Goal: Find specific page/section: Find specific page/section

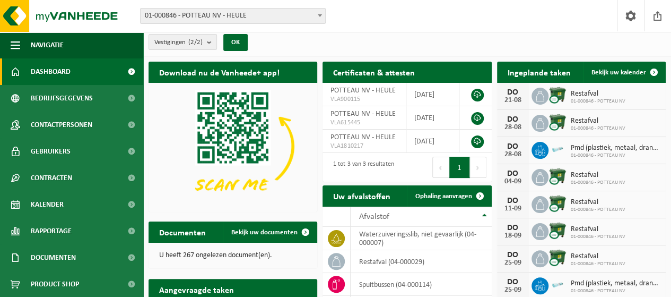
scroll to position [159, 0]
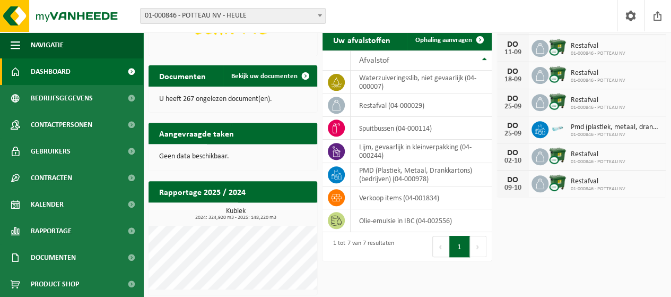
click at [216, 100] on p "U heeft 267 ongelezen document(en)." at bounding box center [232, 98] width 147 height 7
click at [249, 81] on link "Bekijk uw documenten" at bounding box center [269, 75] width 93 height 21
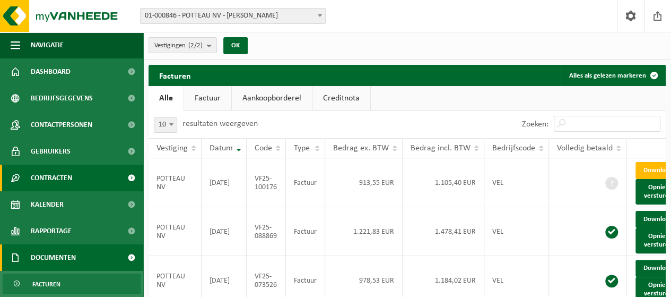
click at [72, 176] on span "Contracten" at bounding box center [51, 177] width 41 height 27
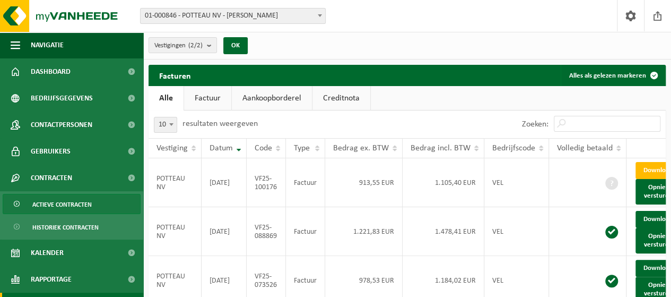
click at [76, 204] on span "Actieve contracten" at bounding box center [61, 204] width 59 height 20
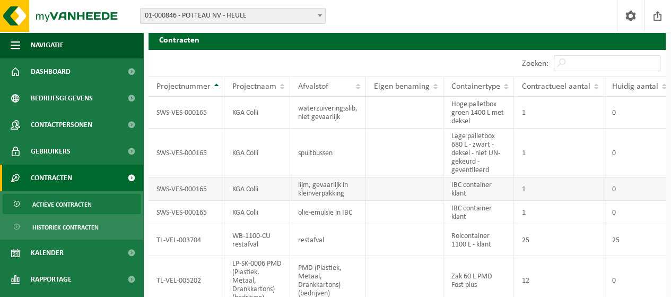
scroll to position [53, 0]
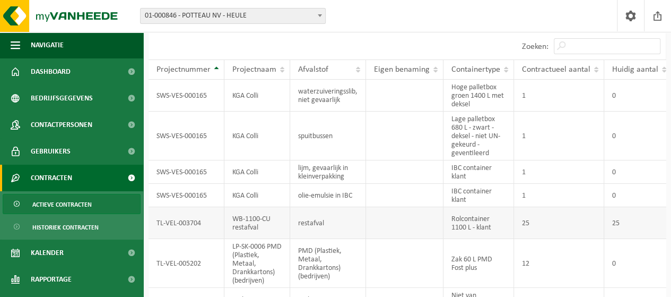
click at [312, 221] on td "restafval" at bounding box center [328, 223] width 76 height 32
click at [171, 224] on td "TL-VEL-003704" at bounding box center [187, 223] width 76 height 32
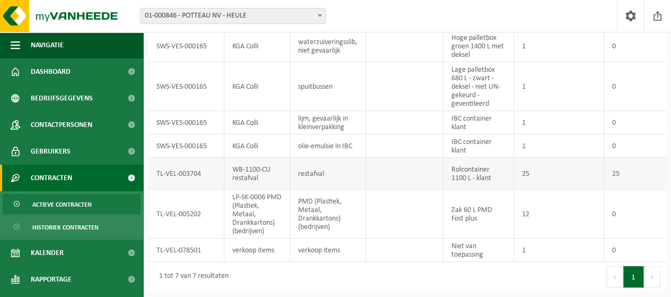
scroll to position [108, 0]
